Goal: Use online tool/utility: Use online tool/utility

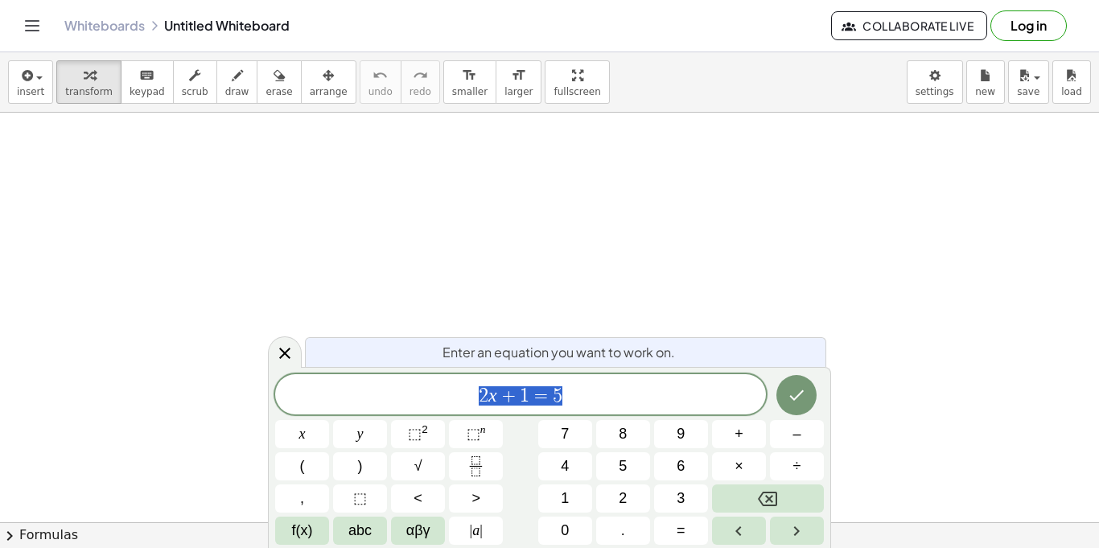
scroll to position [310, 0]
drag, startPoint x: 585, startPoint y: 395, endPoint x: 396, endPoint y: 384, distance: 189.4
click at [396, 384] on span "2 x + 1 = 5" at bounding box center [520, 395] width 491 height 23
drag, startPoint x: 677, startPoint y: 405, endPoint x: 452, endPoint y: 403, distance: 225.2
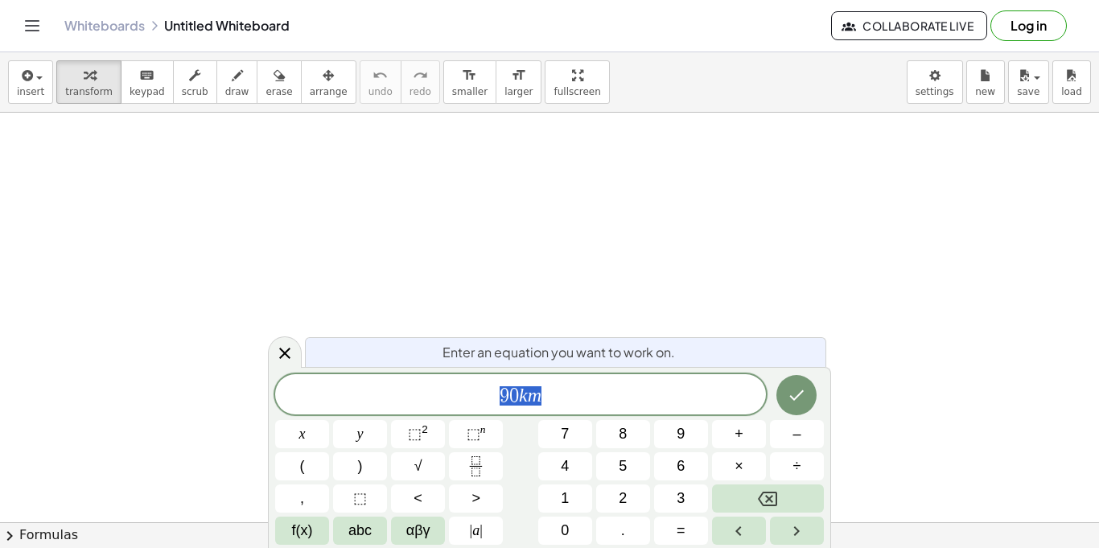
click at [452, 403] on span "9 0 k m" at bounding box center [520, 395] width 491 height 23
click at [226, 125] on div at bounding box center [549, 263] width 1099 height 923
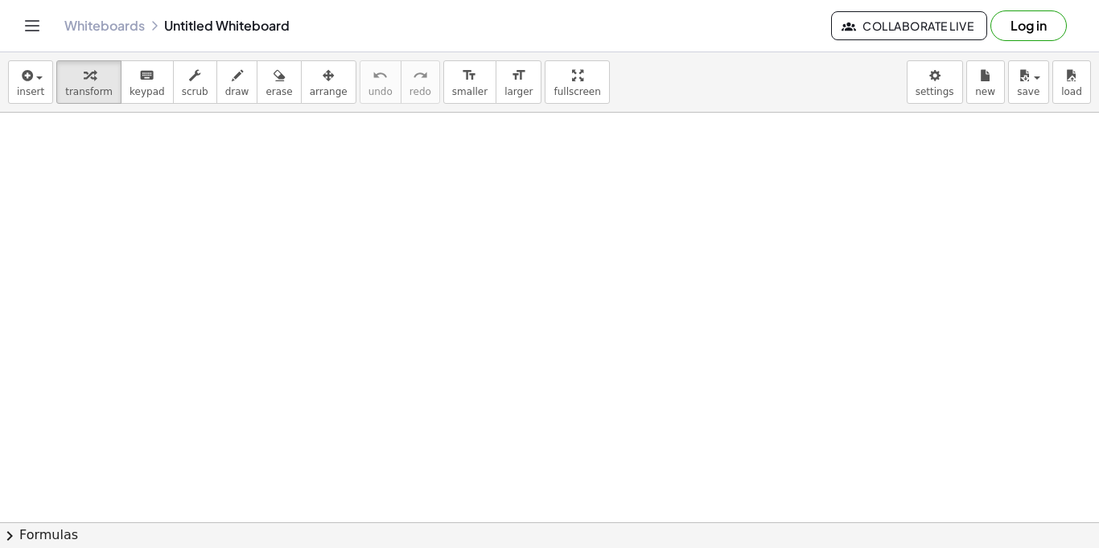
click at [241, 140] on div at bounding box center [549, 263] width 1099 height 923
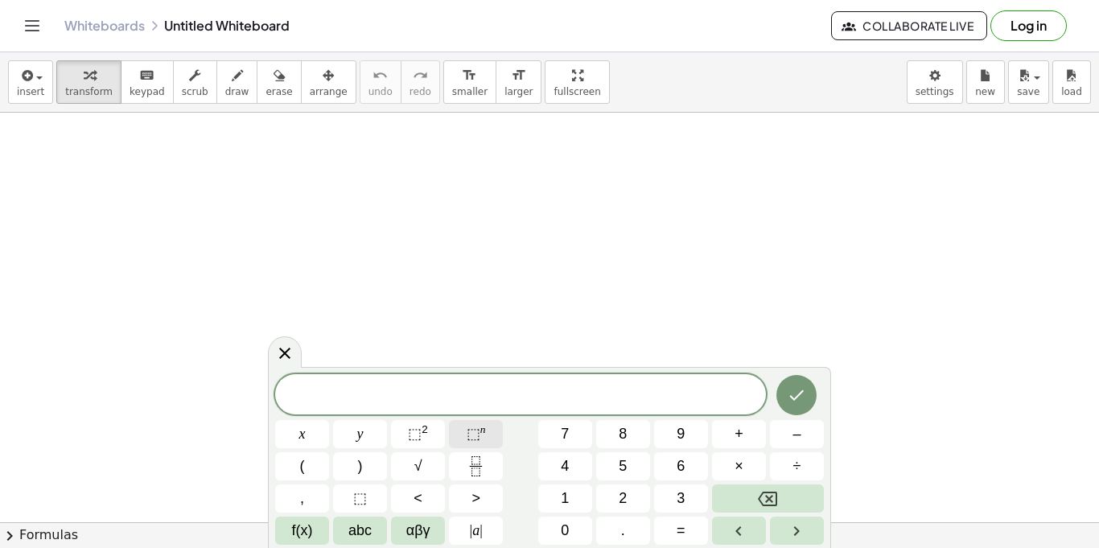
scroll to position [695, 0]
click at [604, 399] on span "​" at bounding box center [520, 395] width 491 height 23
click at [297, 430] on button "x" at bounding box center [302, 434] width 54 height 28
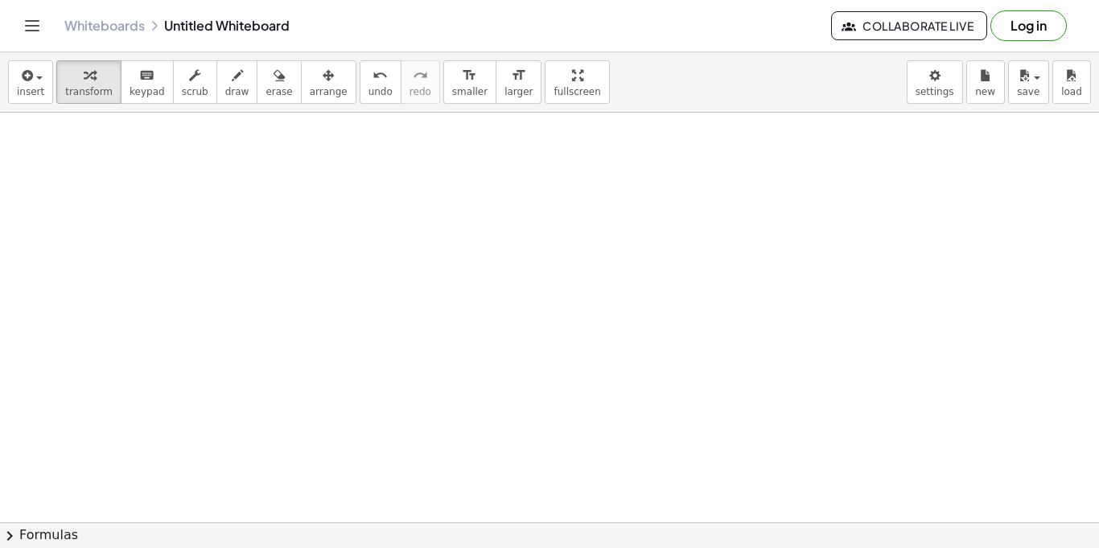
scroll to position [821, 0]
click at [504, 227] on div at bounding box center [549, 110] width 1099 height 1638
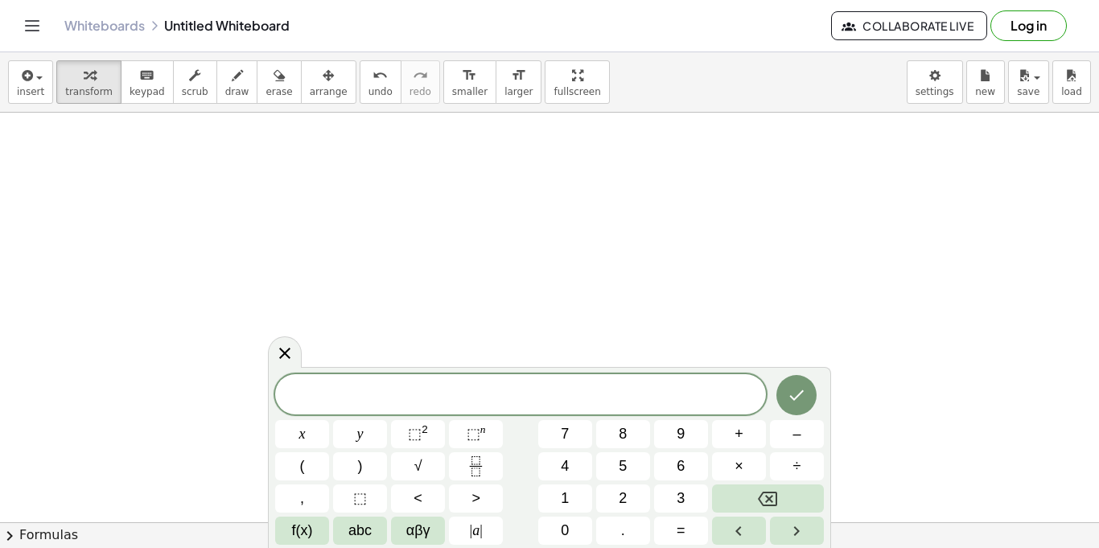
click at [394, 288] on div at bounding box center [549, 110] width 1099 height 1638
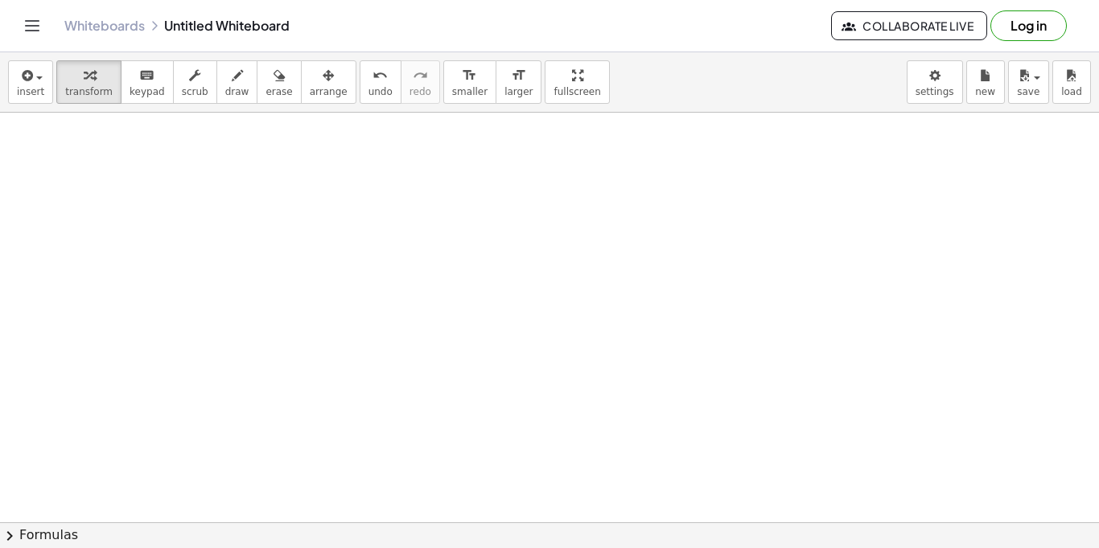
click at [604, 125] on div at bounding box center [549, 110] width 1099 height 1638
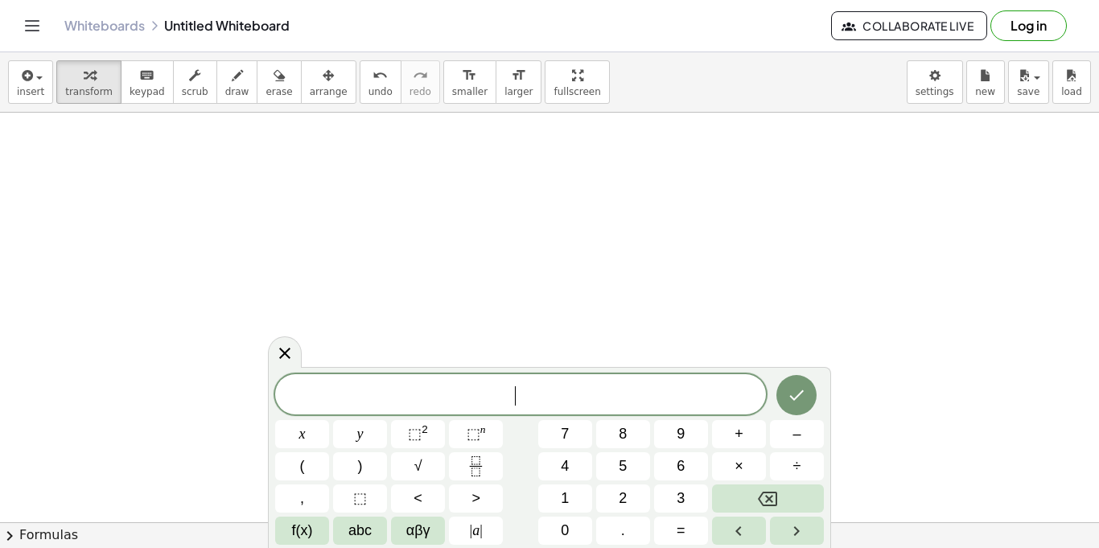
click at [601, 220] on div at bounding box center [549, 110] width 1099 height 1638
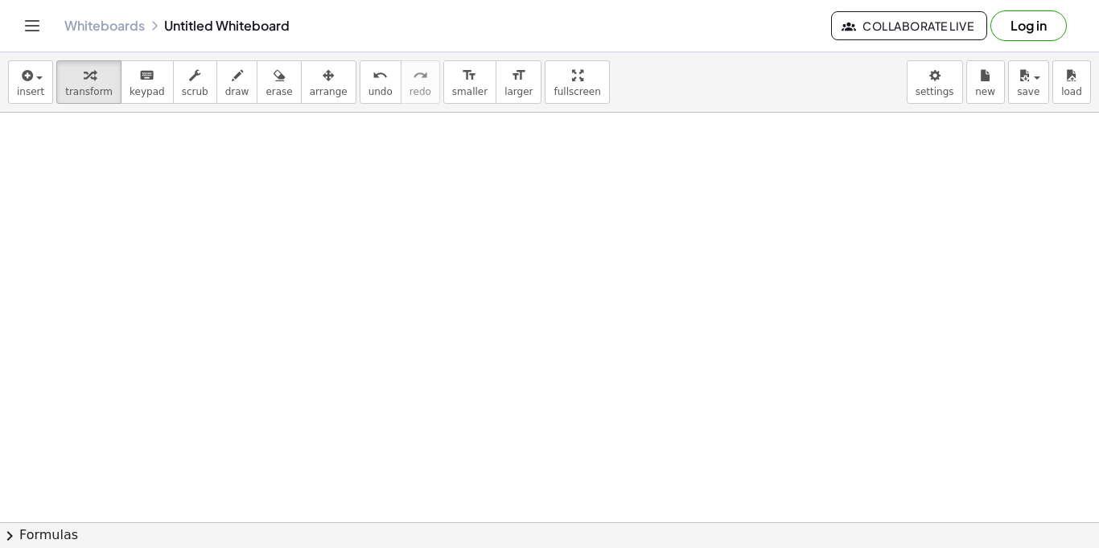
click at [356, 175] on div at bounding box center [549, 110] width 1099 height 1638
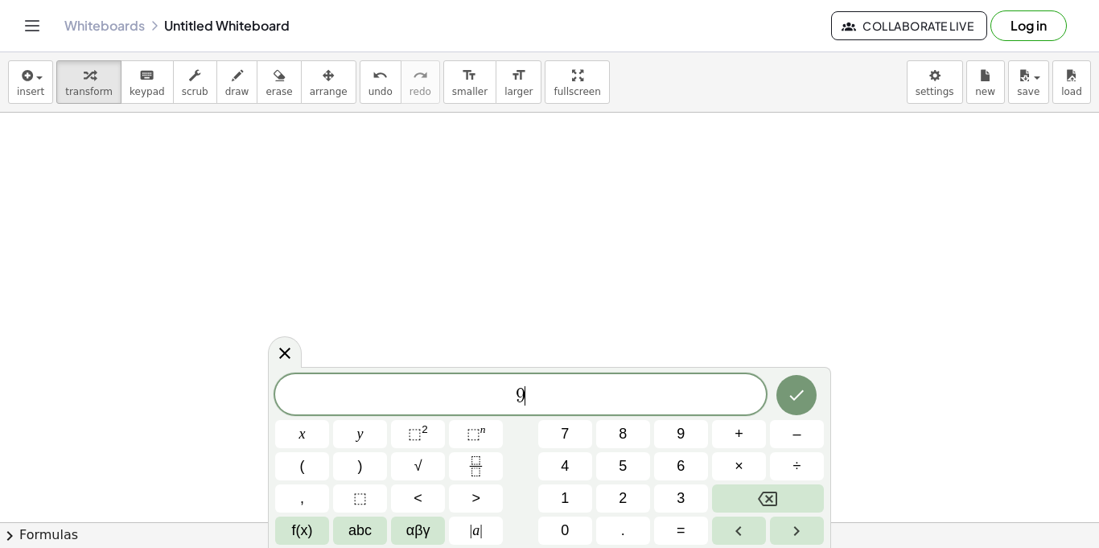
scroll to position [16, 0]
click at [722, 467] on button "×" at bounding box center [739, 466] width 54 height 28
click at [796, 399] on icon "Done" at bounding box center [796, 394] width 19 height 19
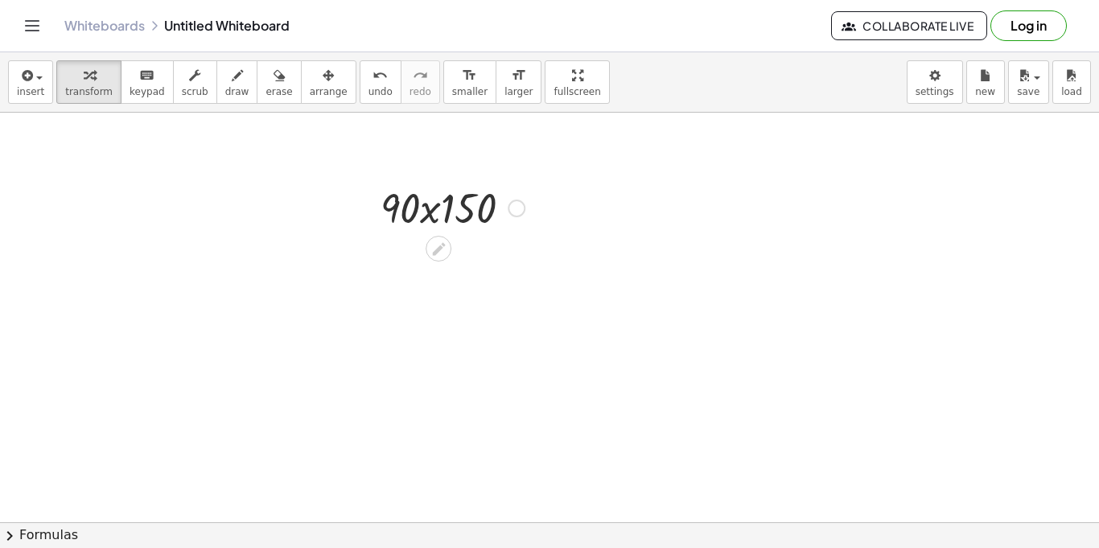
click at [522, 208] on div at bounding box center [517, 208] width 18 height 18
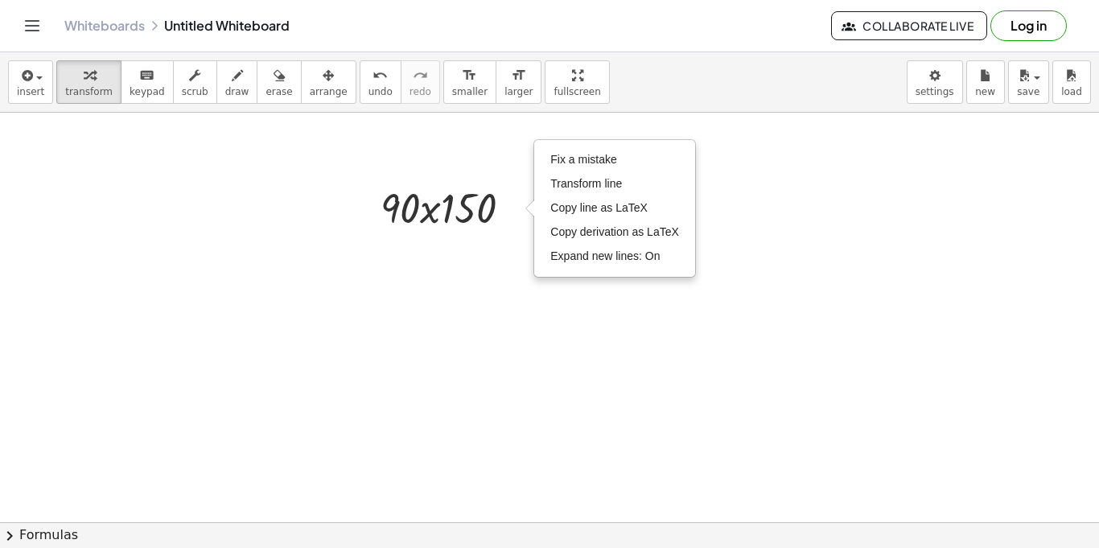
click at [490, 253] on div at bounding box center [549, 110] width 1099 height 1638
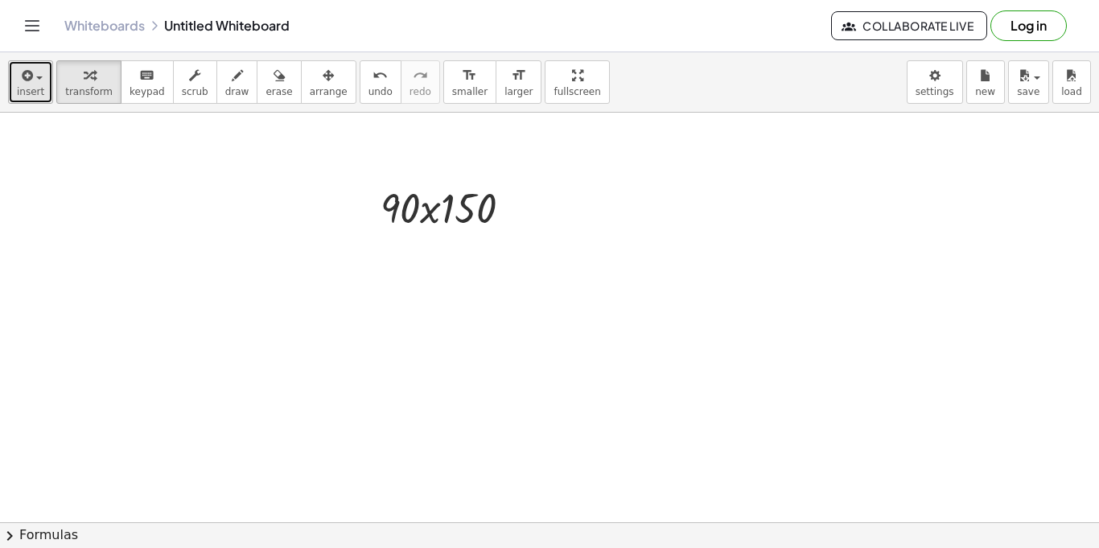
click at [34, 75] on span "button" at bounding box center [34, 77] width 3 height 11
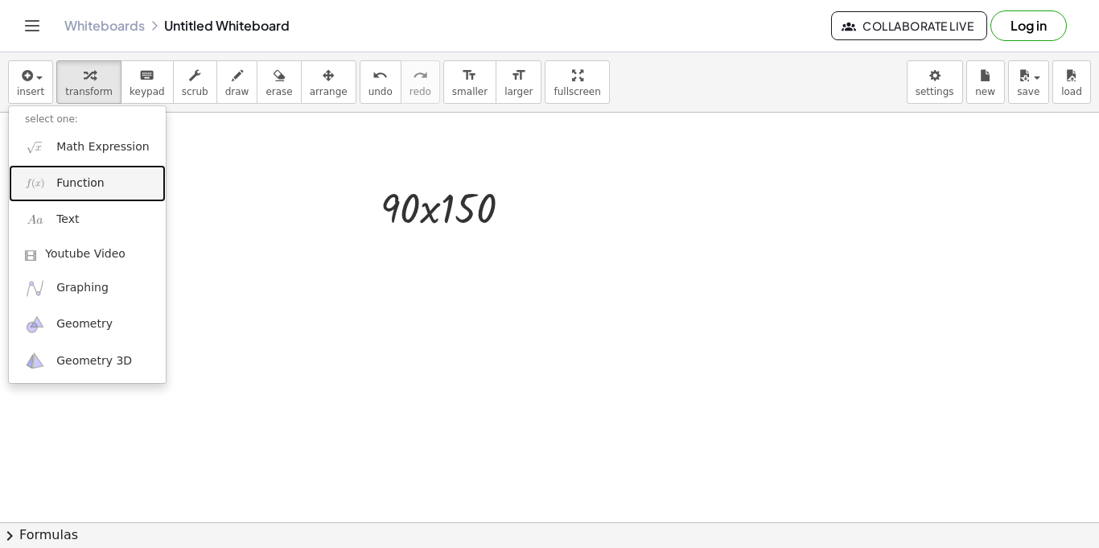
click at [128, 177] on link "Function" at bounding box center [87, 183] width 157 height 36
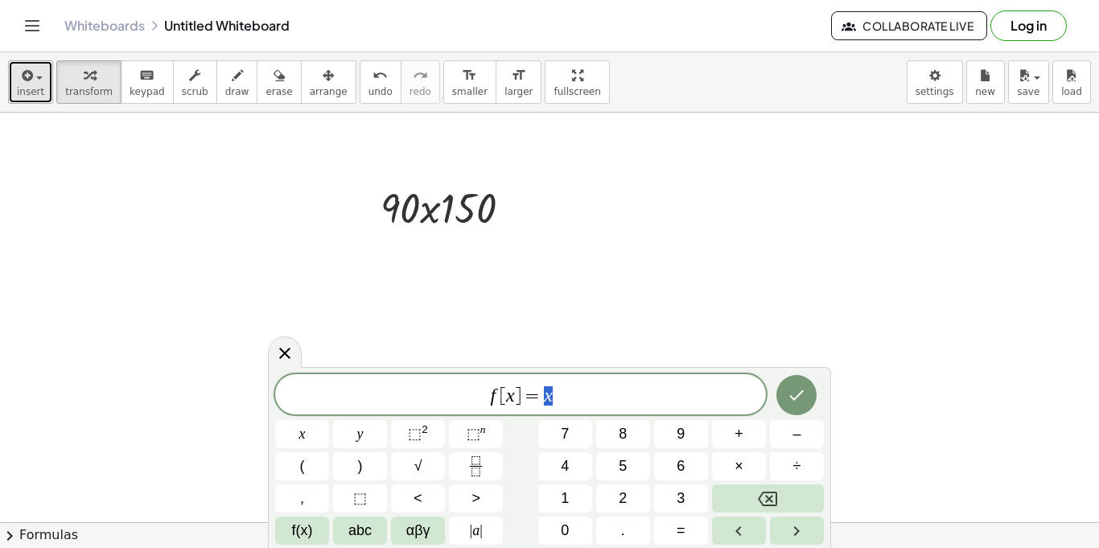
click at [36, 77] on span "button" at bounding box center [39, 77] width 6 height 3
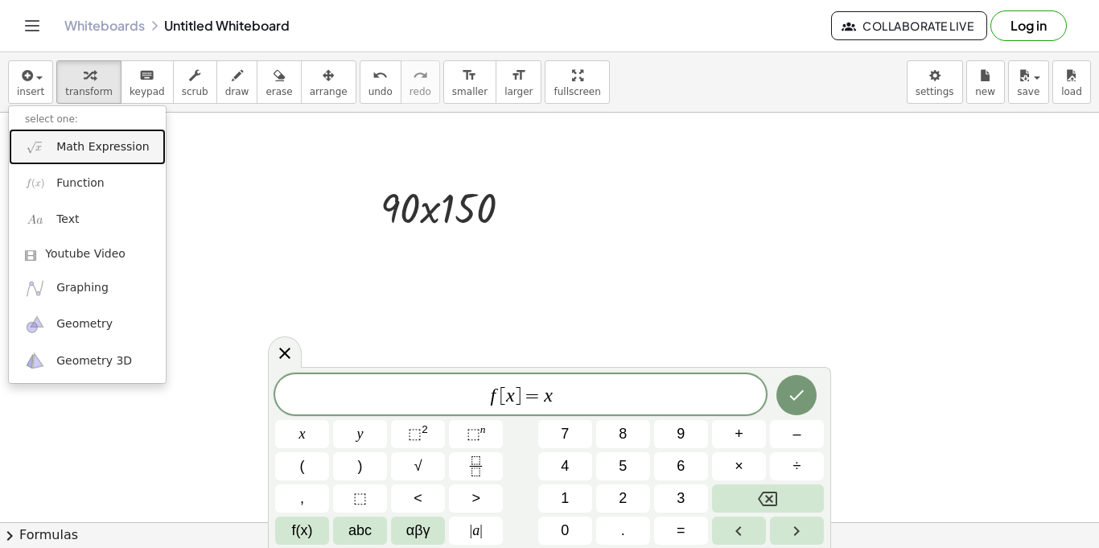
click at [105, 146] on span "Math Expression" at bounding box center [102, 147] width 93 height 16
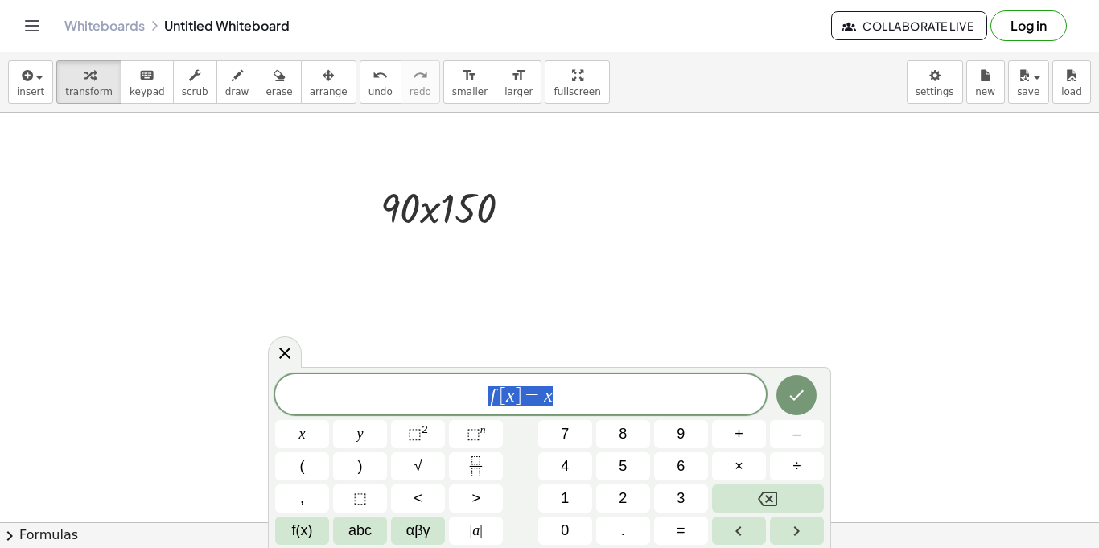
drag, startPoint x: 602, startPoint y: 384, endPoint x: 370, endPoint y: 376, distance: 232.6
click at [370, 376] on div "****** f [ x ] = x" at bounding box center [520, 394] width 491 height 40
click at [284, 356] on icon at bounding box center [284, 352] width 19 height 19
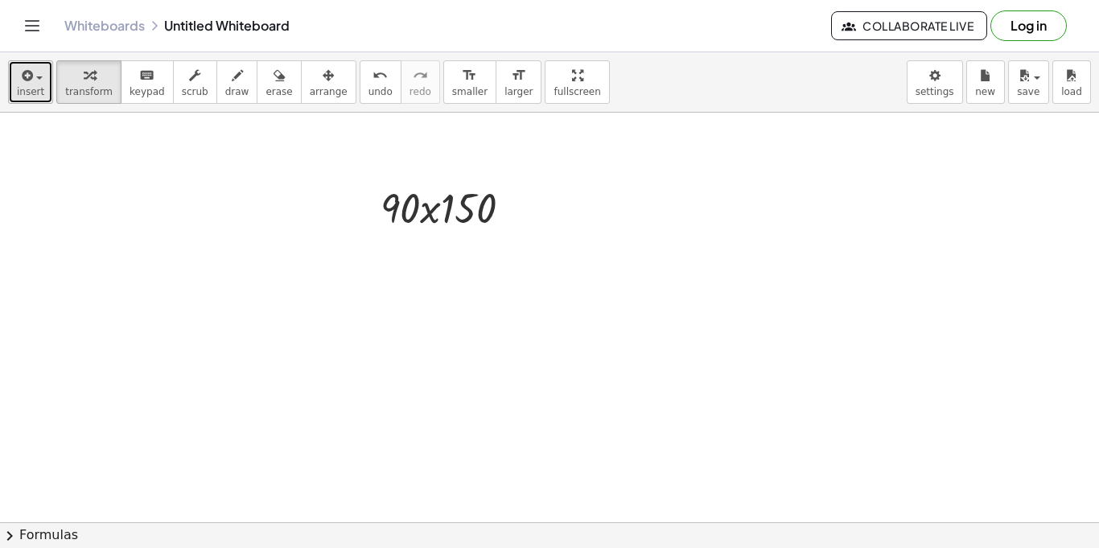
click at [28, 86] on span "insert" at bounding box center [30, 91] width 27 height 11
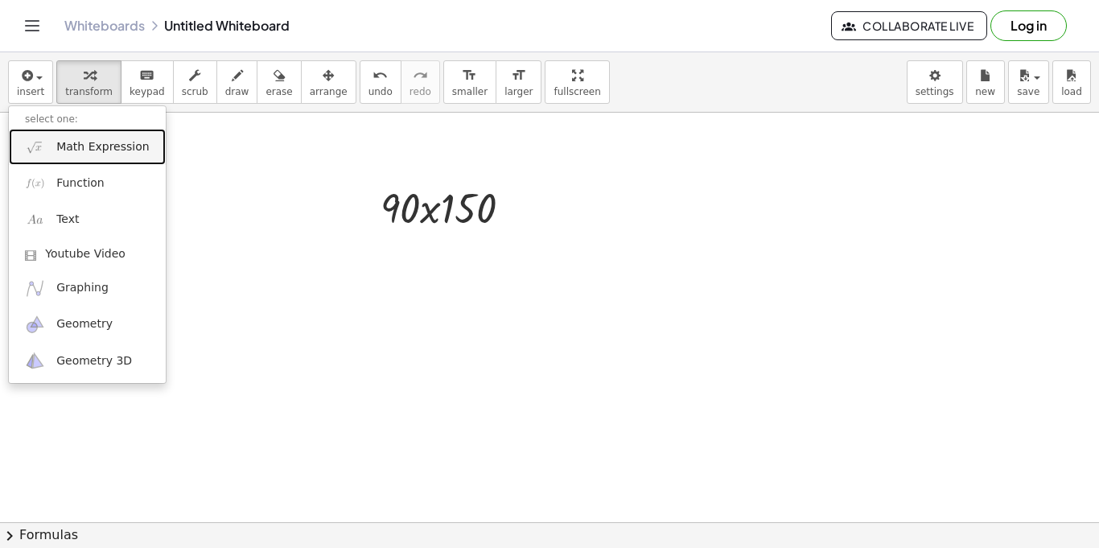
click at [104, 148] on span "Math Expression" at bounding box center [102, 147] width 93 height 16
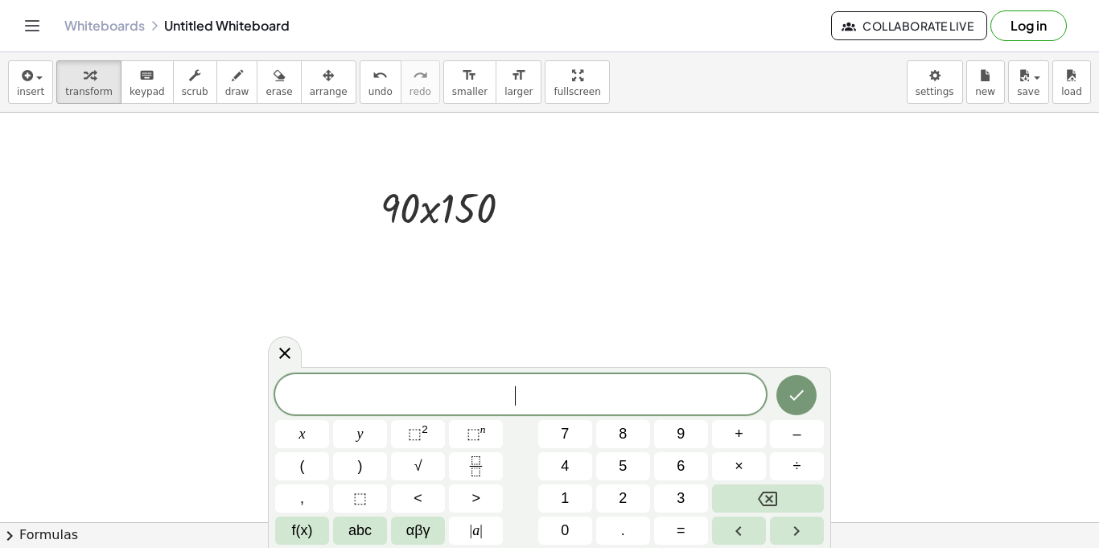
click at [593, 294] on div at bounding box center [549, 110] width 1099 height 1638
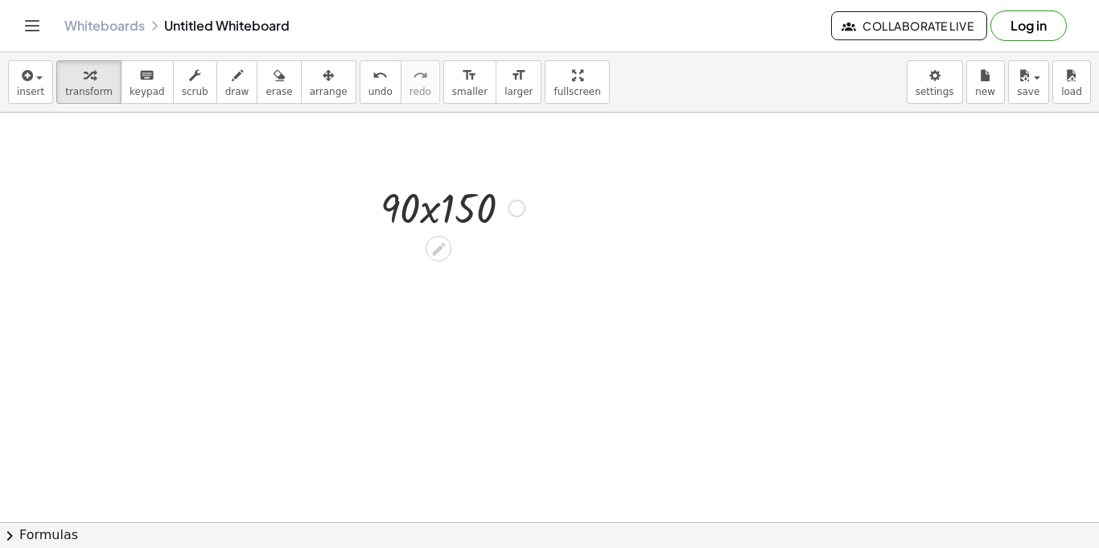
click at [476, 206] on div at bounding box center [452, 206] width 160 height 55
click at [431, 241] on icon at bounding box center [438, 249] width 17 height 17
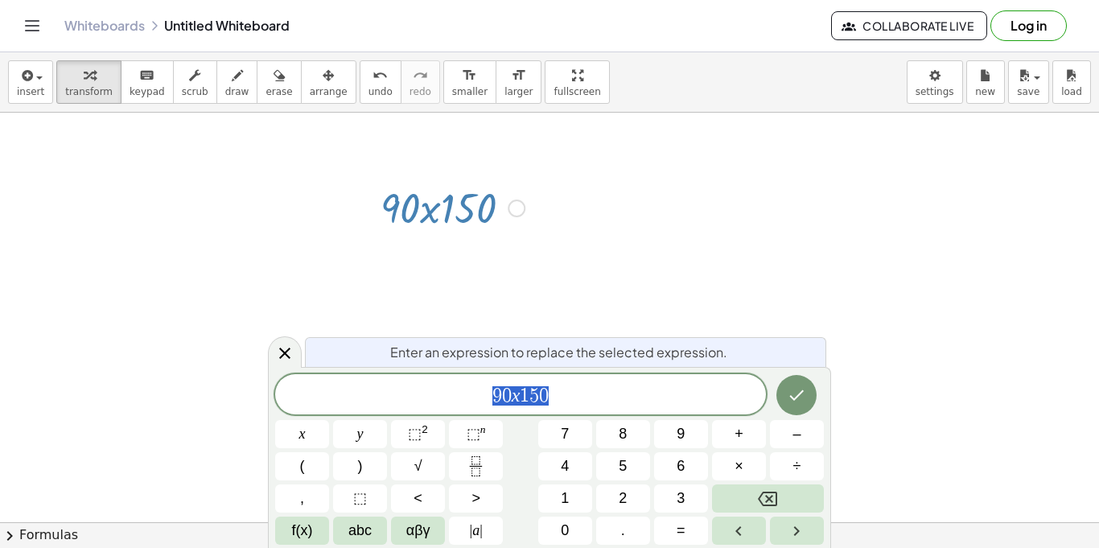
click at [475, 257] on div at bounding box center [549, 110] width 1099 height 1638
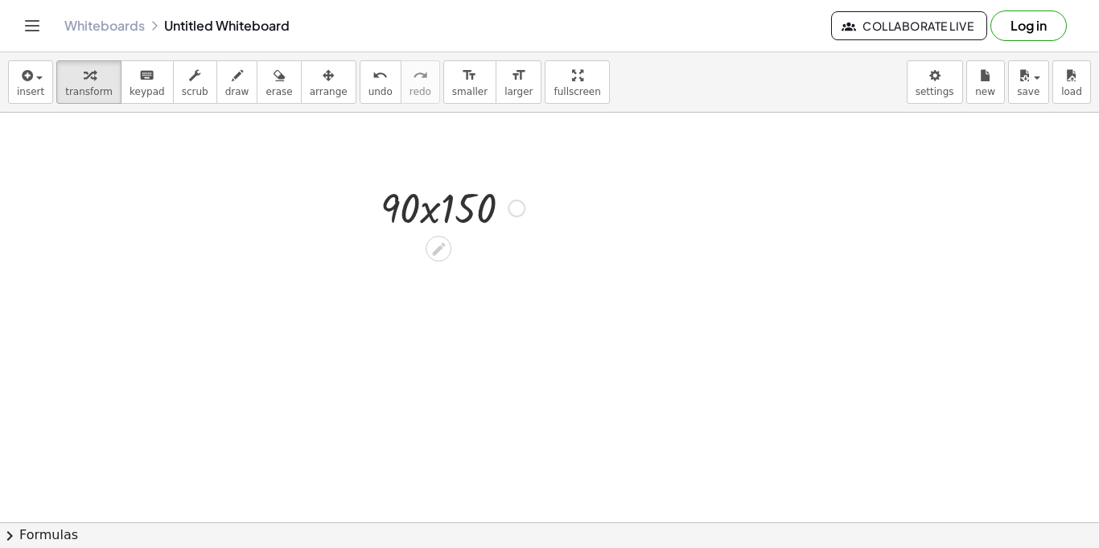
click at [520, 204] on div "Fix a mistake Transform line Copy line as LaTeX Copy derivation as LaTeX Expand…" at bounding box center [517, 208] width 18 height 18
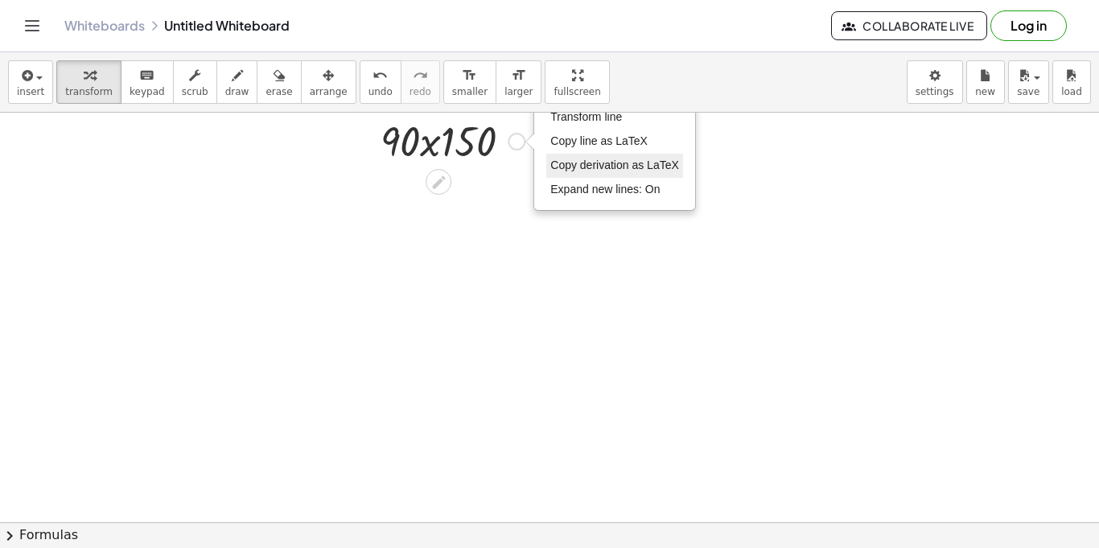
scroll to position [894, 0]
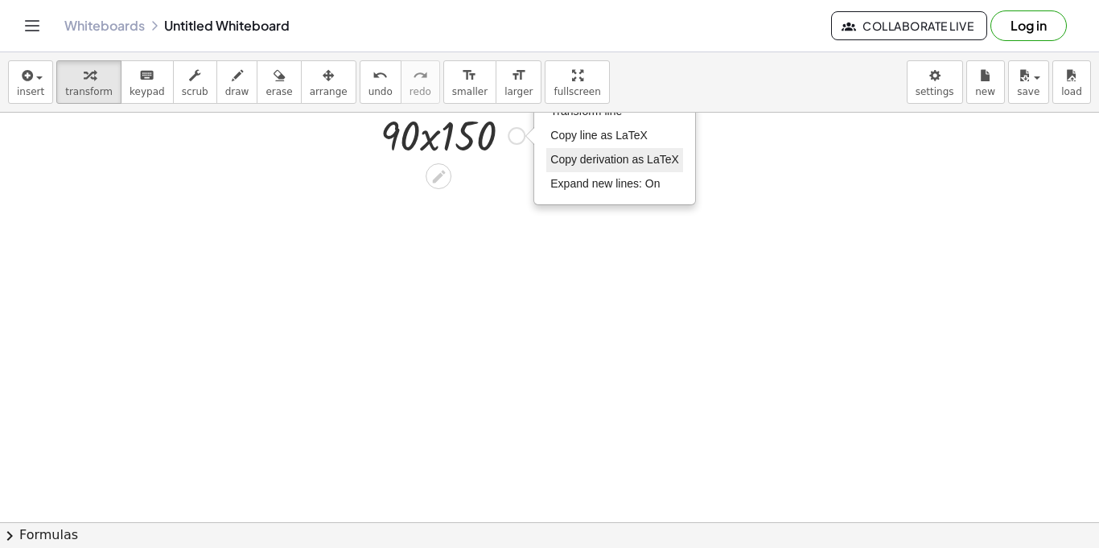
click at [618, 157] on span "Copy derivation as LaTeX" at bounding box center [614, 159] width 129 height 13
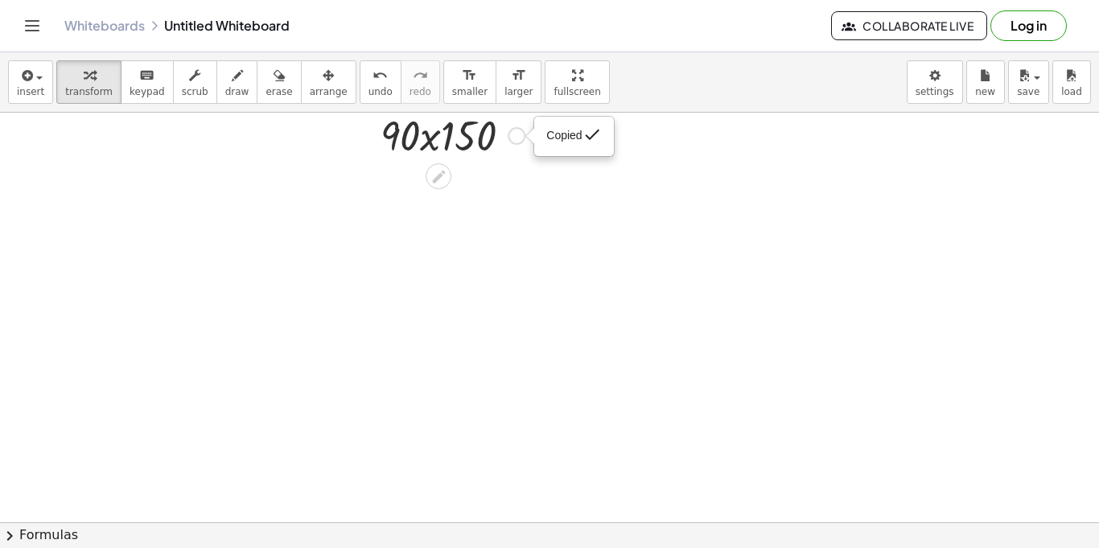
scroll to position [746, 0]
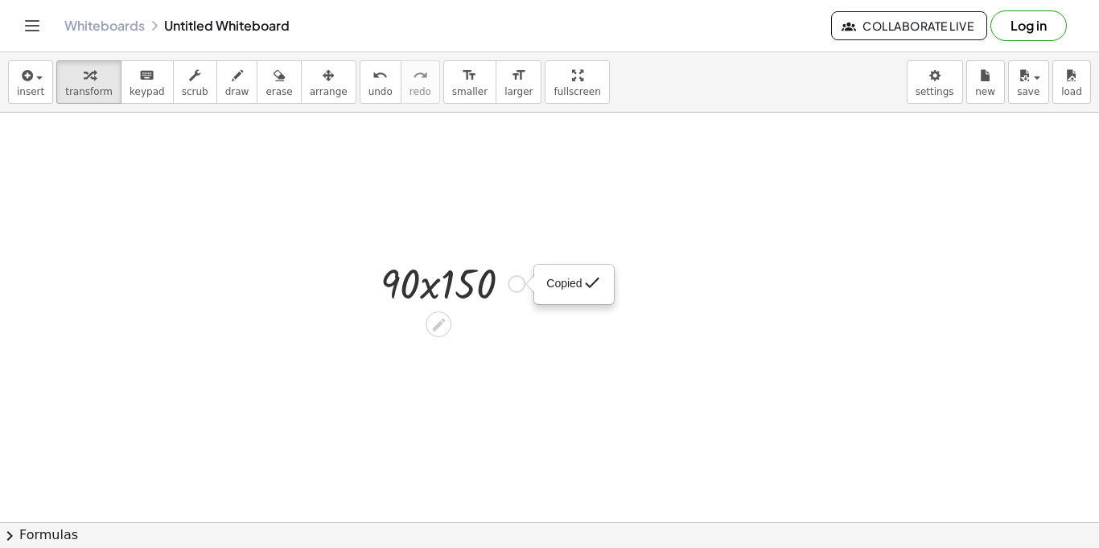
click at [499, 253] on div "· 90 · x · 150 Copied done Copied done" at bounding box center [446, 282] width 180 height 63
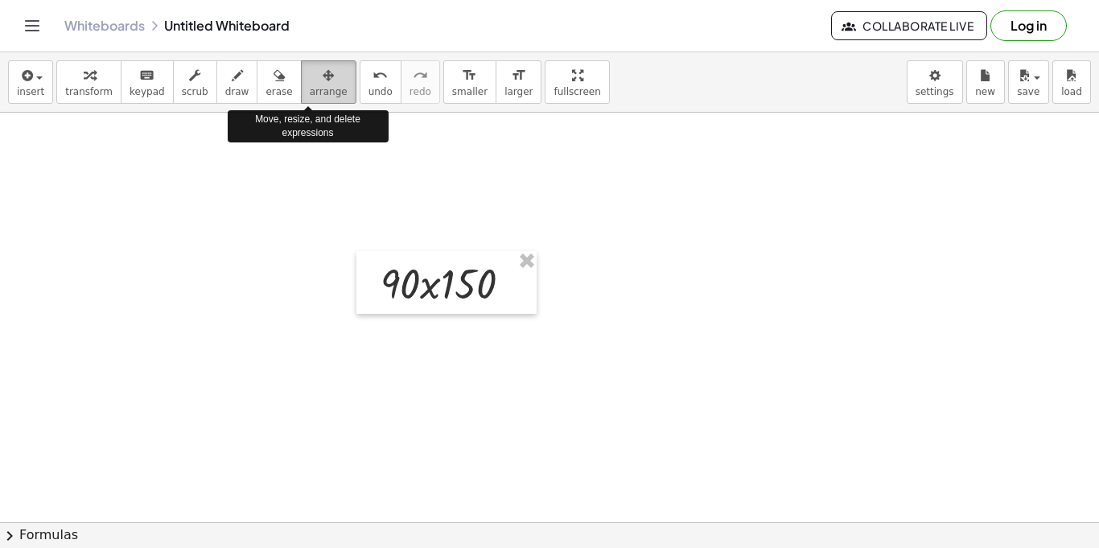
click at [315, 80] on div "button" at bounding box center [329, 74] width 38 height 19
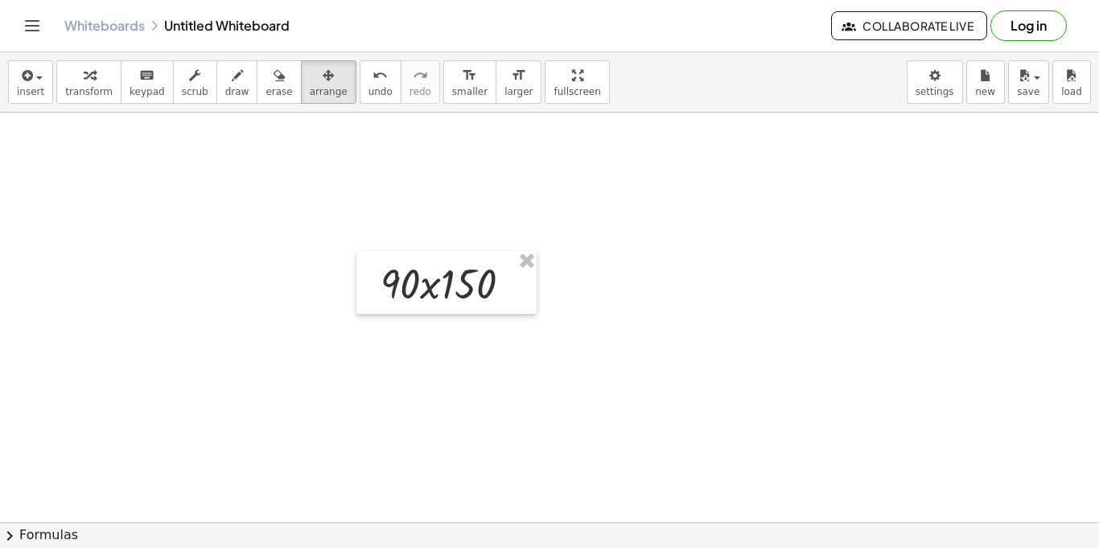
drag, startPoint x: 410, startPoint y: 155, endPoint x: 245, endPoint y: 164, distance: 165.9
click at [245, 164] on div at bounding box center [549, 186] width 1099 height 1638
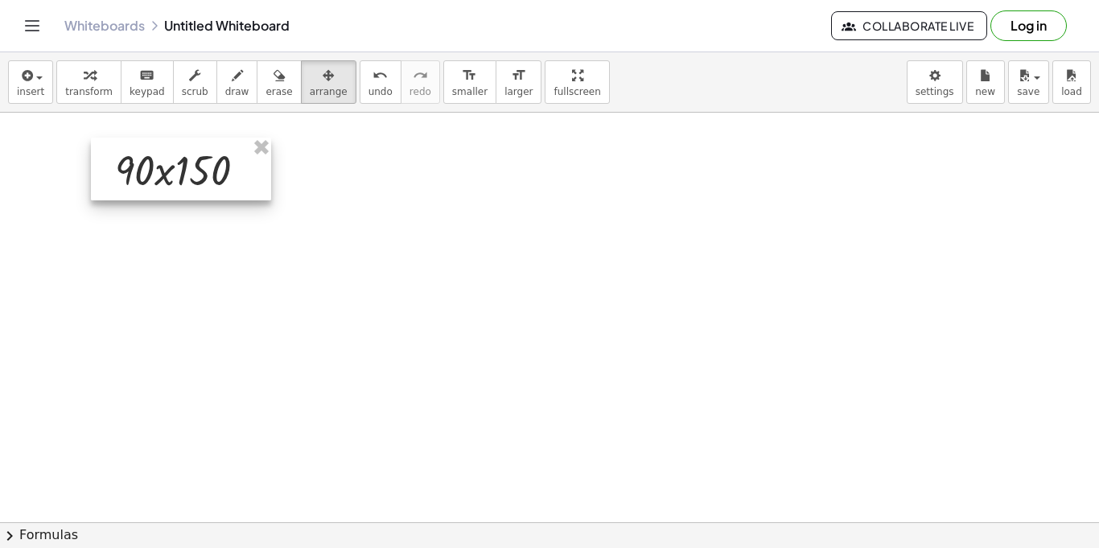
drag, startPoint x: 459, startPoint y: 272, endPoint x: 179, endPoint y: 158, distance: 302.8
click at [179, 158] on div at bounding box center [181, 169] width 180 height 63
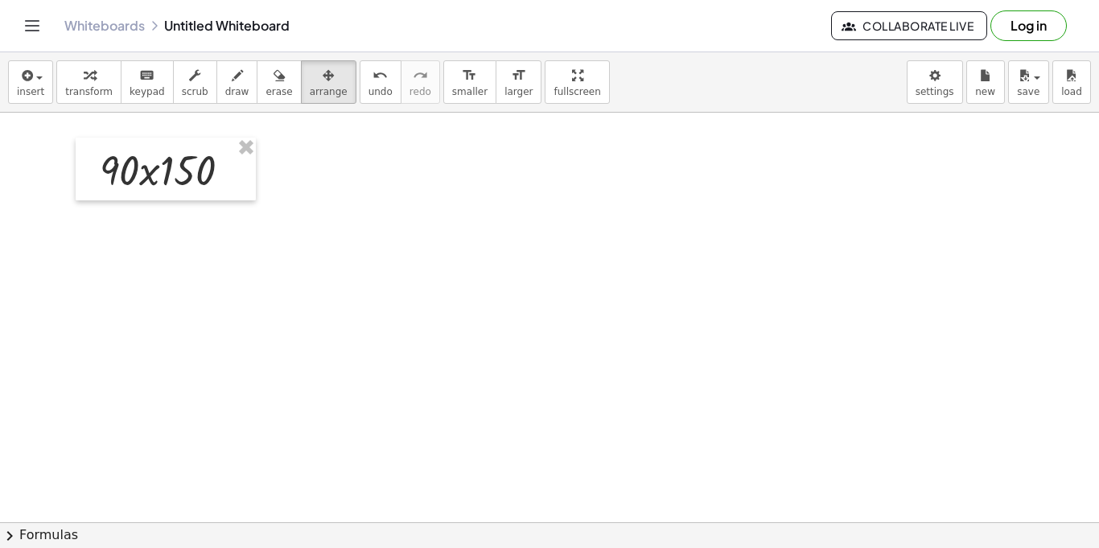
click at [298, 176] on div at bounding box center [549, 186] width 1099 height 1638
click at [310, 81] on div "button" at bounding box center [329, 74] width 38 height 19
click at [189, 84] on icon "button" at bounding box center [194, 75] width 11 height 19
drag, startPoint x: 180, startPoint y: 193, endPoint x: 200, endPoint y: 193, distance: 20.1
click at [158, 171] on div "· 90 ▲ ▼ · x · 150 ▲ ▼" at bounding box center [158, 171] width 0 height 0
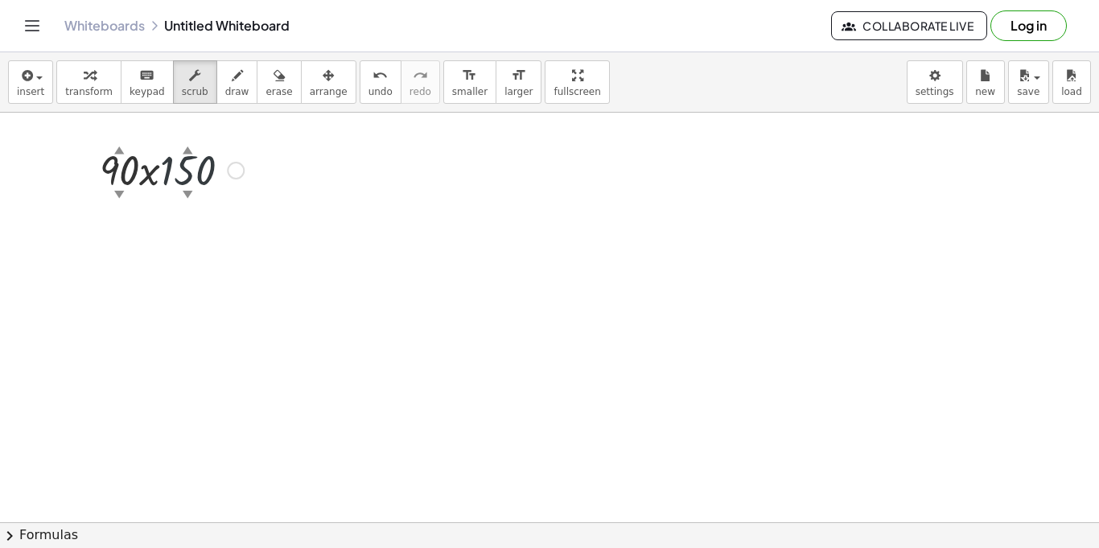
click at [189, 187] on div "▼" at bounding box center [188, 194] width 10 height 14
click at [189, 175] on div at bounding box center [172, 169] width 160 height 55
click at [293, 204] on div at bounding box center [549, 186] width 1099 height 1638
click at [511, 71] on icon "format_size" at bounding box center [518, 75] width 15 height 19
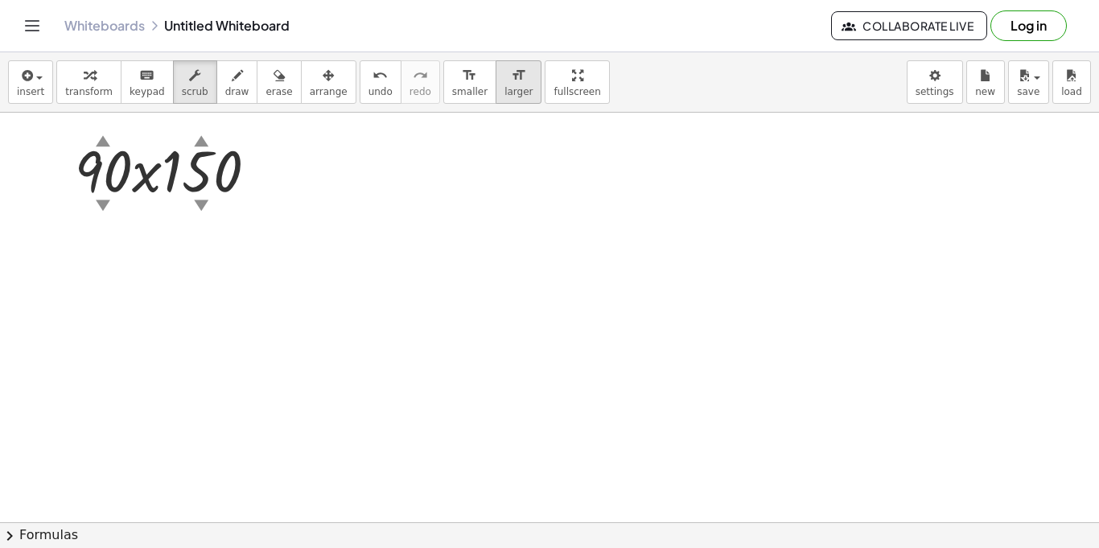
click at [511, 76] on icon "format_size" at bounding box center [518, 75] width 15 height 19
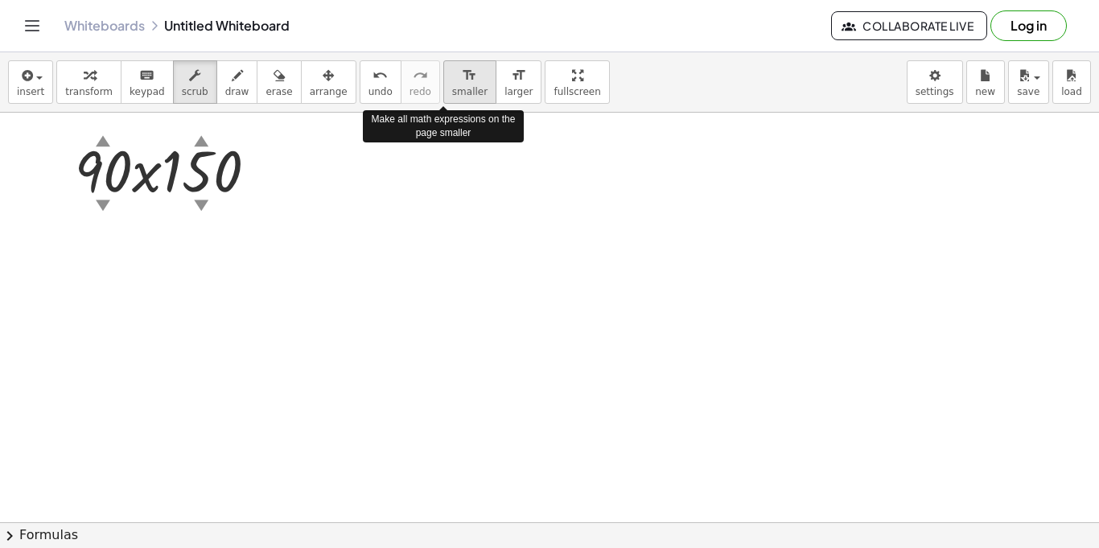
click at [458, 80] on div "format_size" at bounding box center [469, 74] width 35 height 19
click at [454, 83] on div "format_size" at bounding box center [469, 74] width 35 height 19
click at [462, 80] on icon "format_size" at bounding box center [469, 75] width 15 height 19
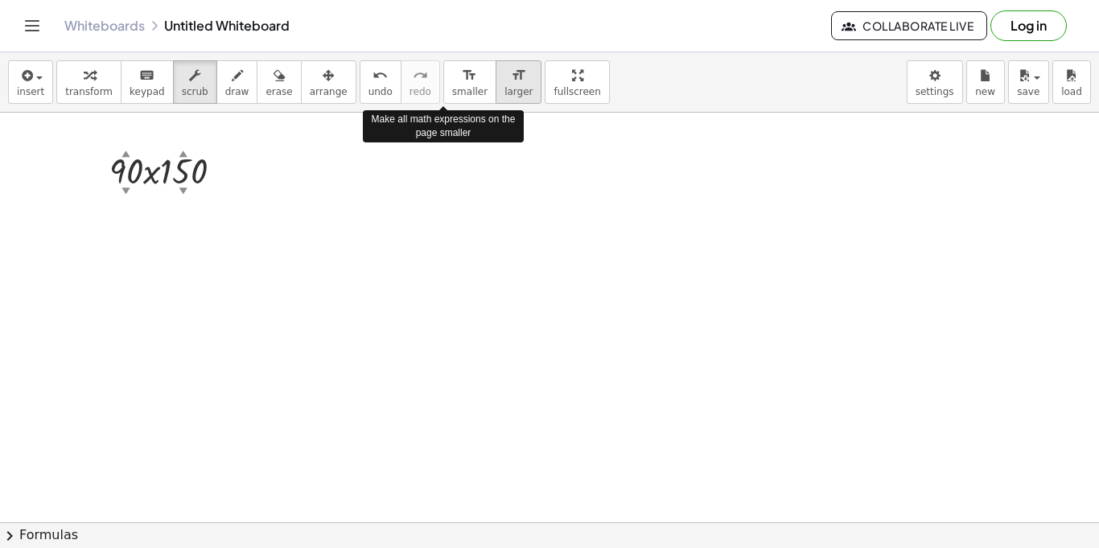
click at [511, 80] on icon "format_size" at bounding box center [518, 75] width 15 height 19
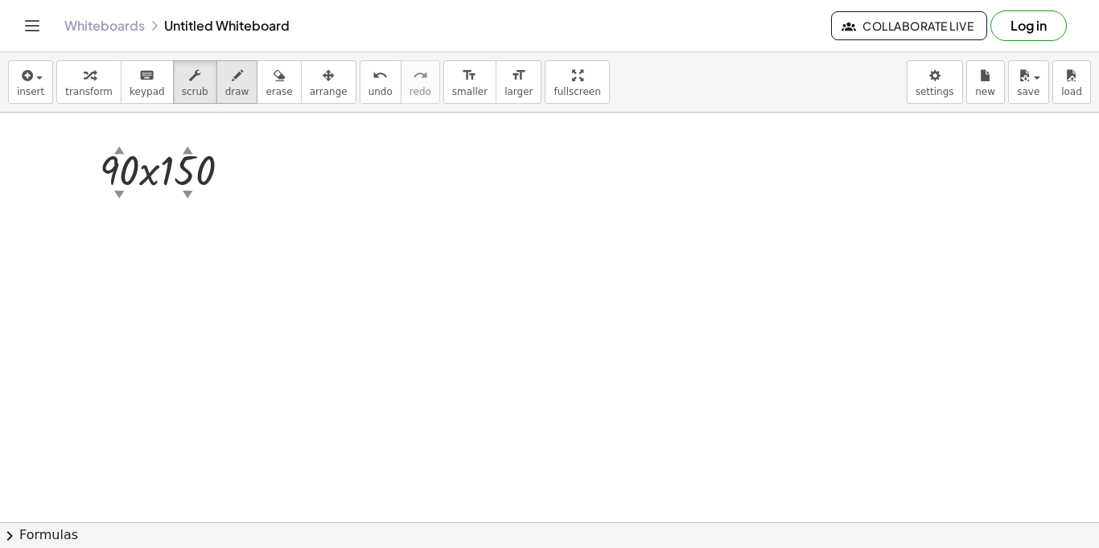
click at [225, 82] on div "button" at bounding box center [237, 74] width 24 height 19
click at [109, 191] on div at bounding box center [549, 186] width 1099 height 1638
click at [117, 193] on div at bounding box center [549, 186] width 1099 height 1638
